Goal: Task Accomplishment & Management: Manage account settings

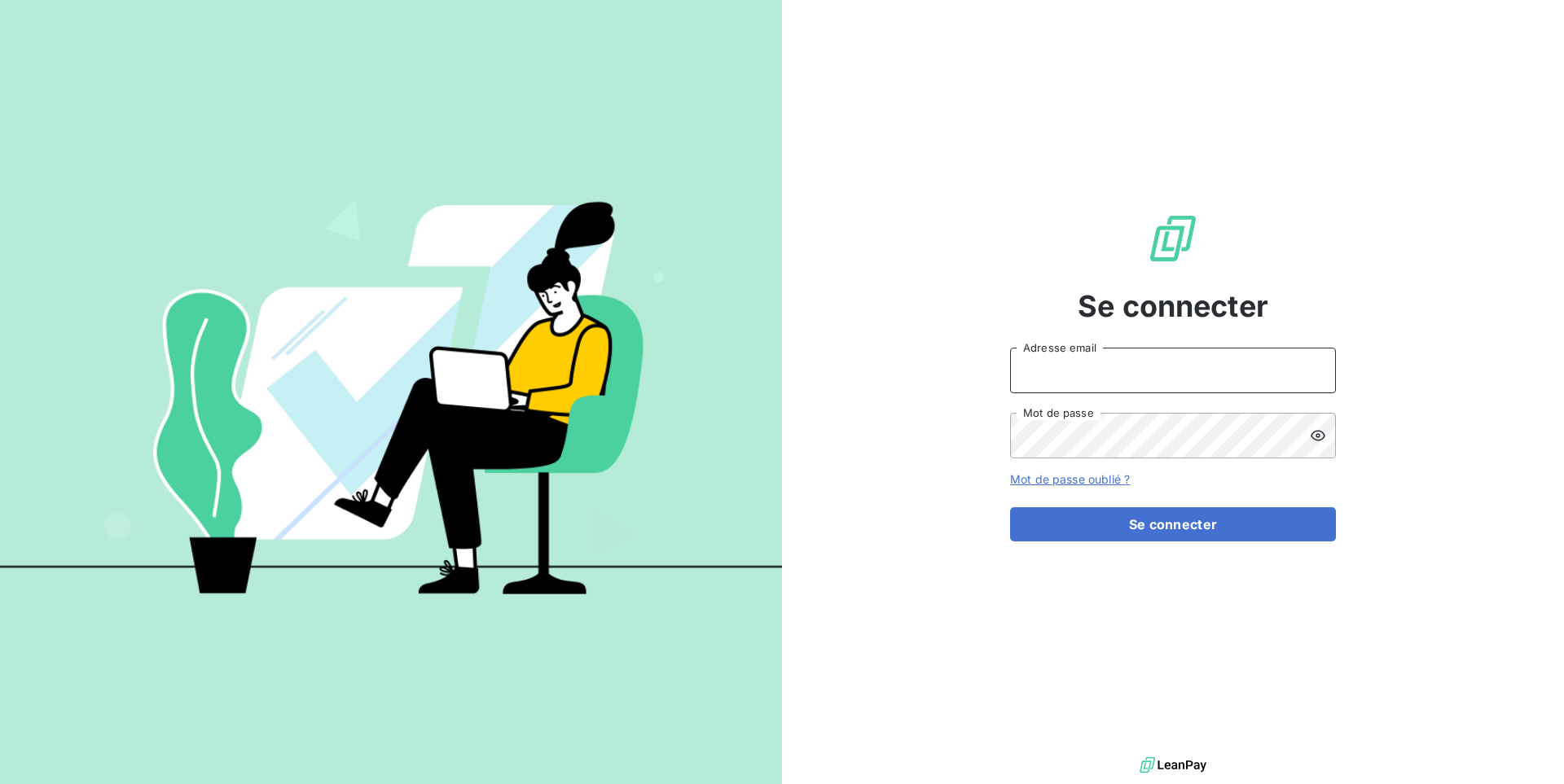
click at [1251, 382] on input "Adresse email" at bounding box center [1173, 370] width 326 height 46
paste input "bapvenissieux"
type input "admin@bapvenissieux"
click at [1010, 507] on button "Se connecter" at bounding box center [1173, 523] width 326 height 34
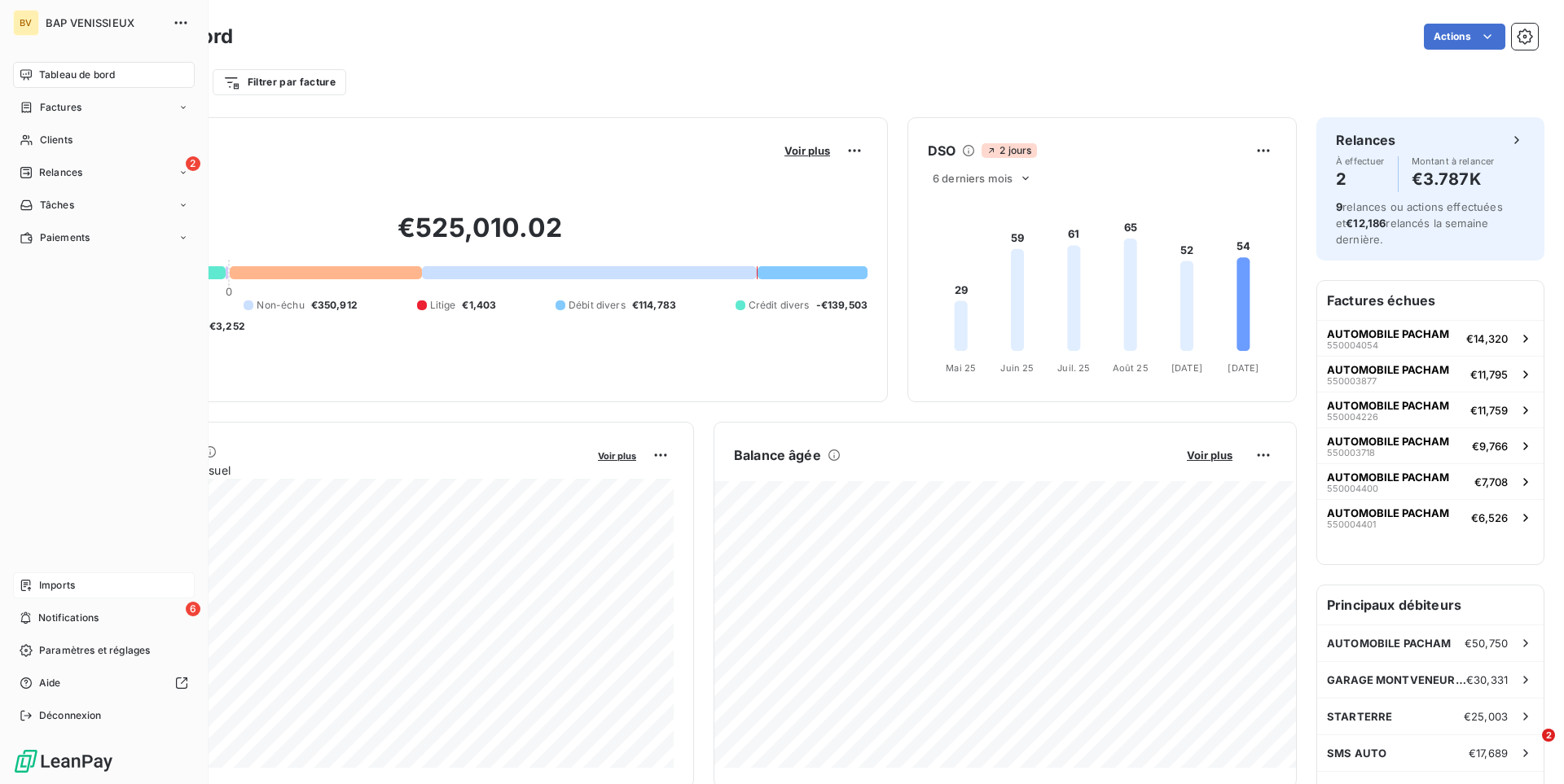
click at [43, 588] on span "Imports" at bounding box center [56, 585] width 36 height 15
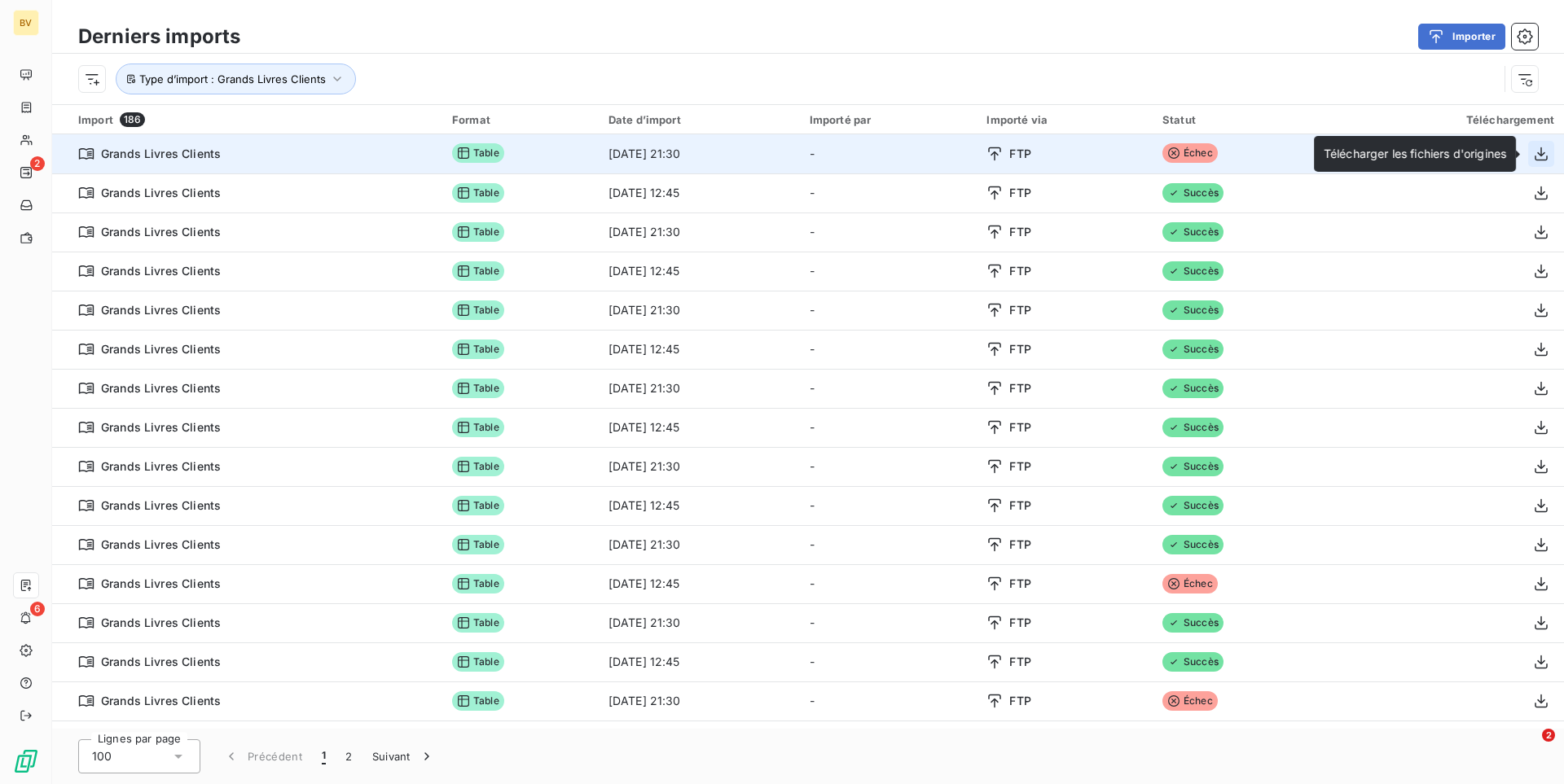
click at [1541, 153] on icon "button" at bounding box center [1541, 154] width 13 height 14
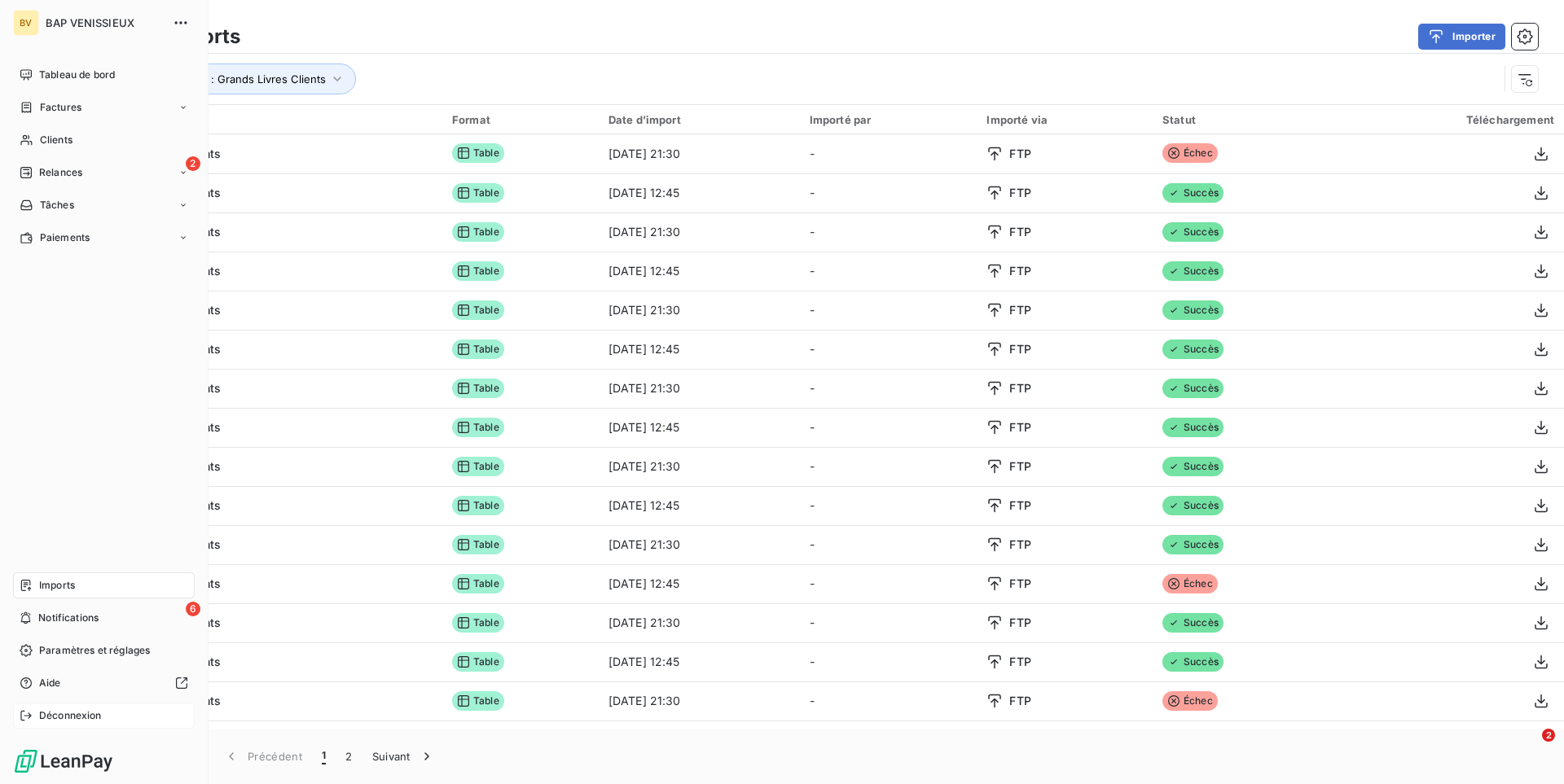
click at [80, 719] on span "Déconnexion" at bounding box center [70, 715] width 62 height 15
